Goal: Navigation & Orientation: Find specific page/section

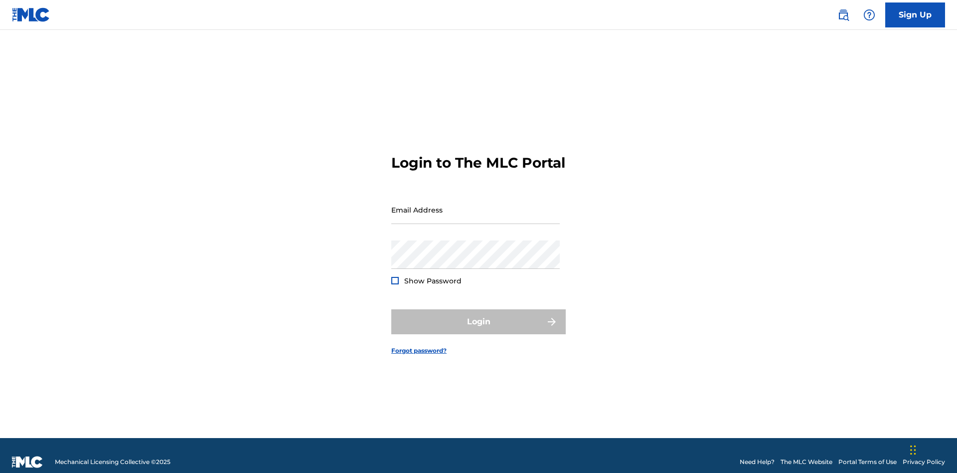
scroll to position [13, 0]
click at [476, 205] on input "Email Address" at bounding box center [475, 209] width 169 height 28
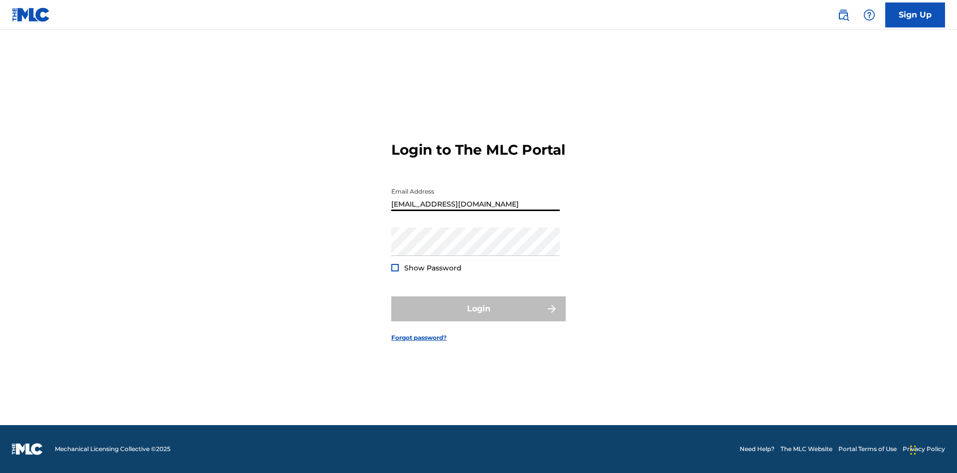
type input "[EMAIL_ADDRESS][DOMAIN_NAME]"
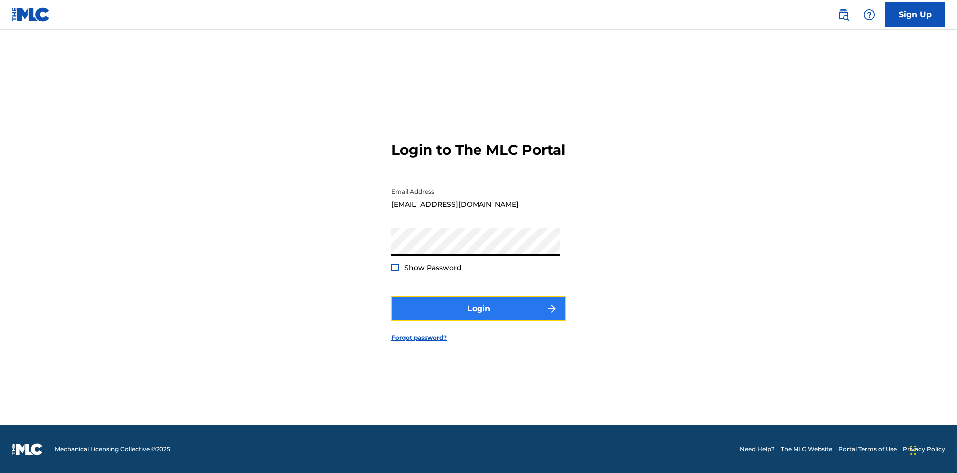
click at [479, 317] on button "Login" at bounding box center [478, 308] width 174 height 25
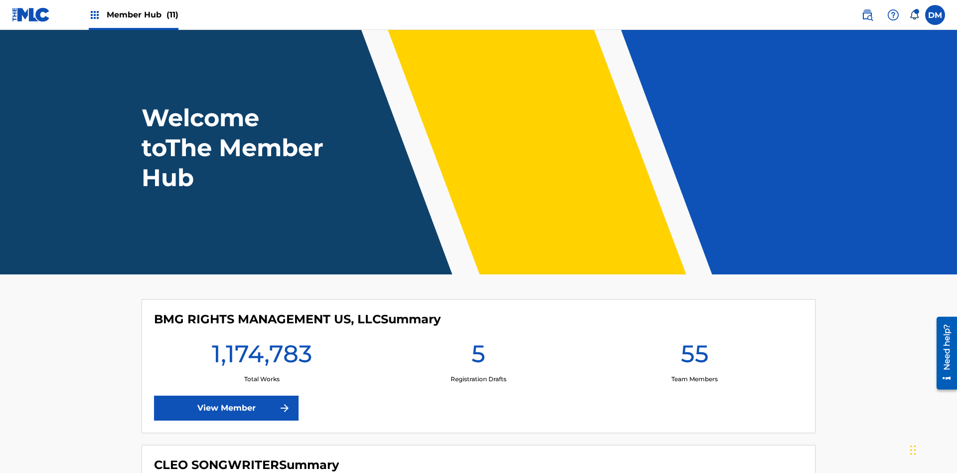
click at [142, 14] on span "Member Hub (11)" at bounding box center [143, 14] width 72 height 11
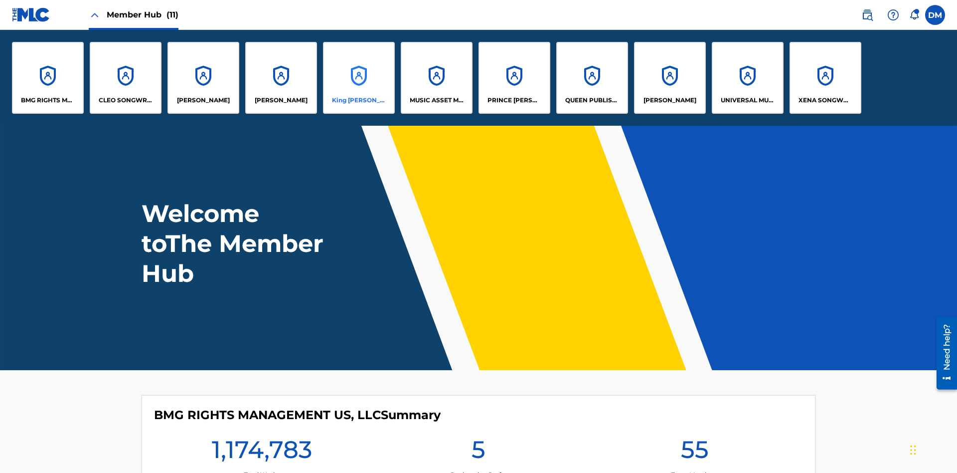
click at [358, 100] on p "King [PERSON_NAME]" at bounding box center [359, 100] width 54 height 9
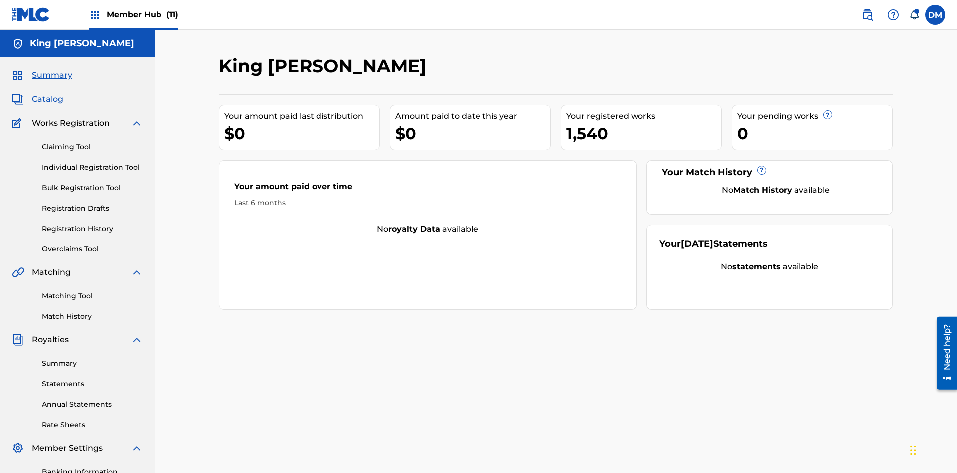
click at [47, 93] on span "Catalog" at bounding box center [47, 99] width 31 height 12
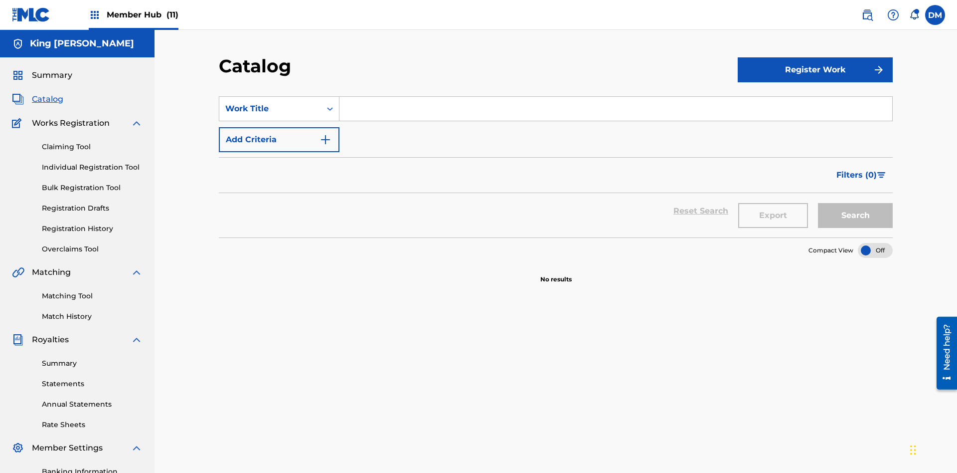
scroll to position [146, 0]
